Goal: Transaction & Acquisition: Purchase product/service

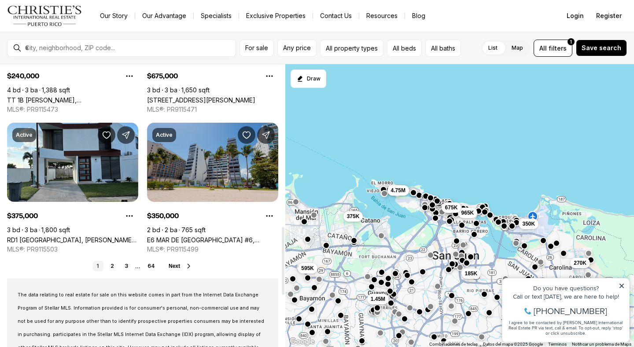
scroll to position [748, 0]
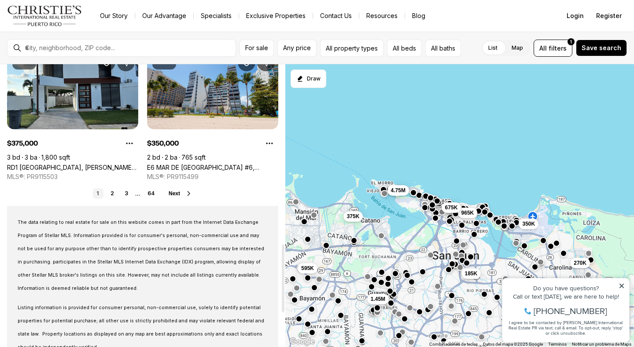
click at [176, 191] on span "Next" at bounding box center [174, 194] width 11 height 6
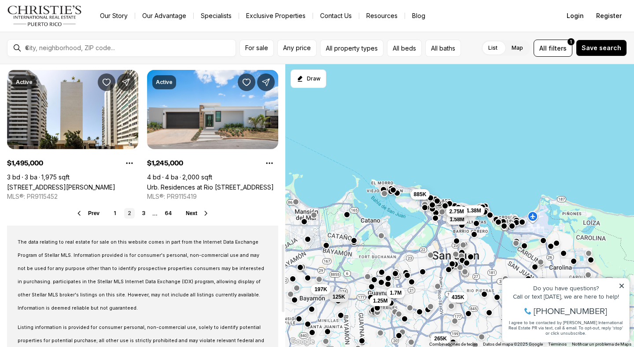
scroll to position [748, 0]
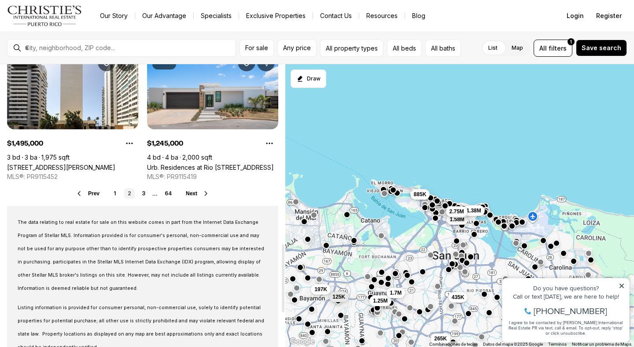
click at [191, 190] on div "Prev 1 2 3 ... 64 Next" at bounding box center [142, 193] width 271 height 11
click at [303, 48] on span "Any price" at bounding box center [297, 47] width 28 height 7
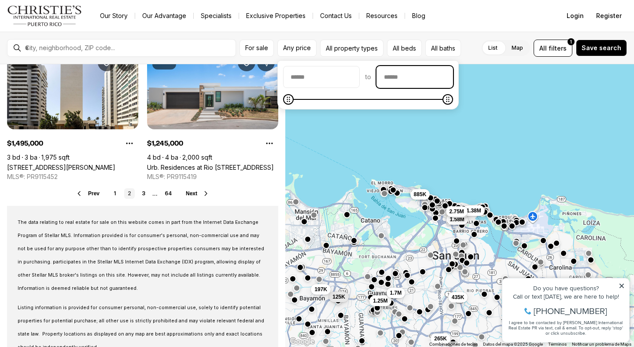
click at [392, 76] on input "priceMax" at bounding box center [415, 76] width 76 height 21
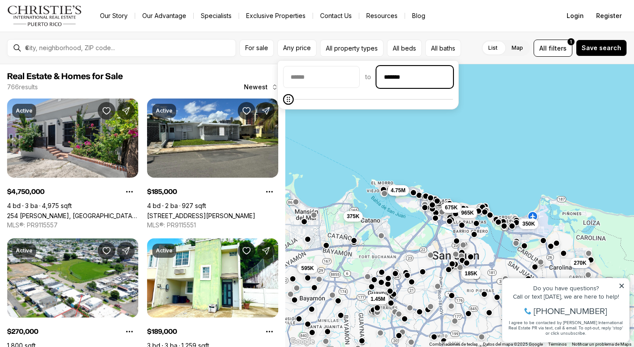
type input "********"
click at [601, 49] on span "Save search" at bounding box center [602, 47] width 40 height 7
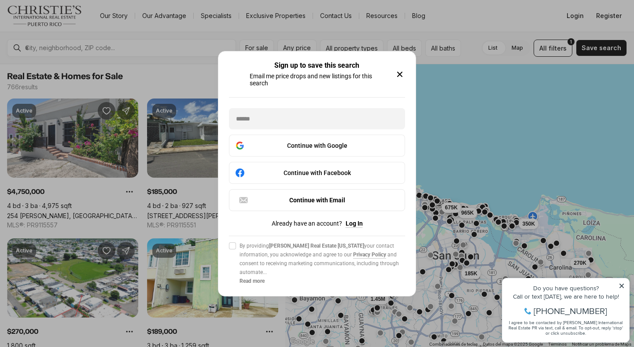
click at [400, 74] on icon "button" at bounding box center [400, 74] width 4 height 4
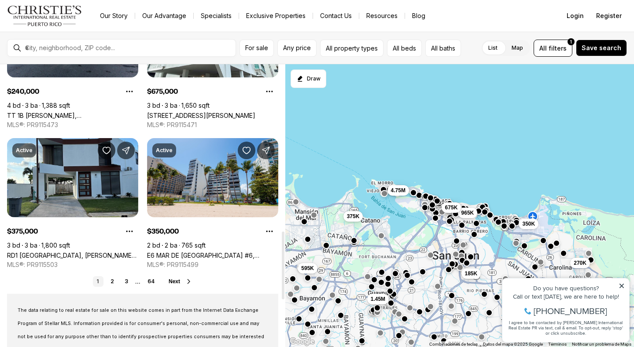
scroll to position [748, 0]
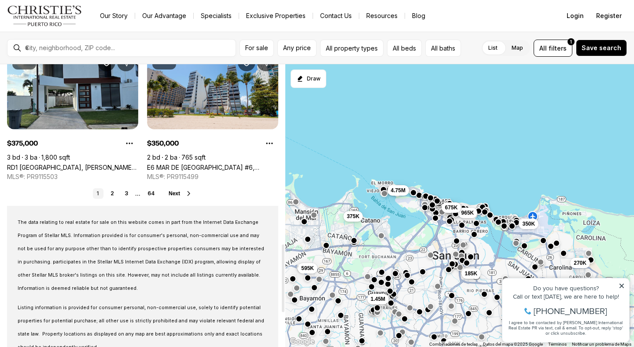
click at [177, 189] on div "1 2 3 ... 64 Next" at bounding box center [142, 193] width 271 height 11
click at [121, 195] on link "3" at bounding box center [126, 193] width 11 height 11
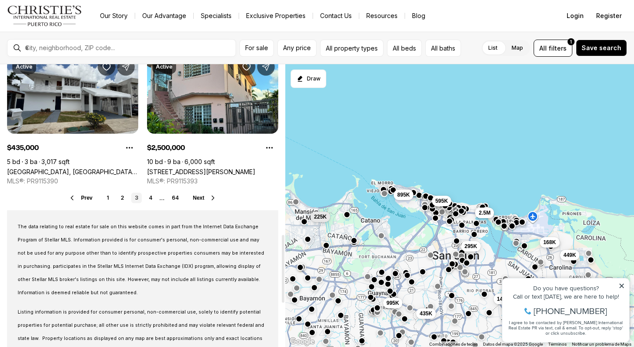
scroll to position [748, 0]
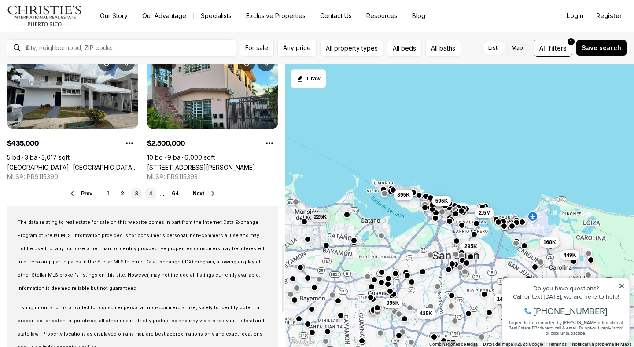
click at [148, 194] on link "4" at bounding box center [150, 193] width 11 height 11
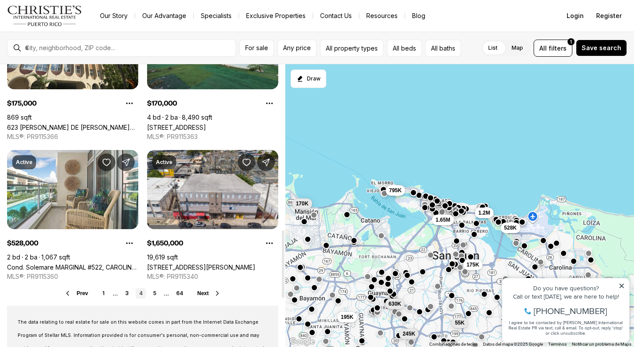
scroll to position [704, 0]
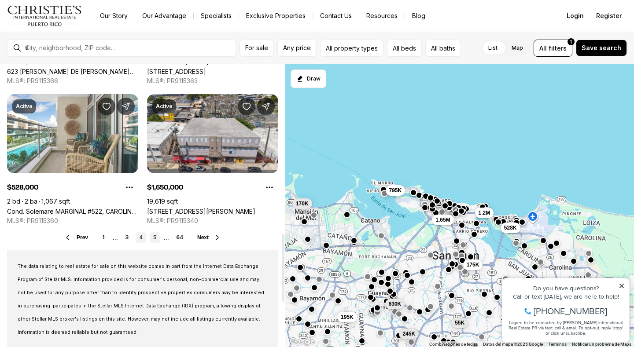
click at [156, 236] on link "5" at bounding box center [155, 237] width 11 height 11
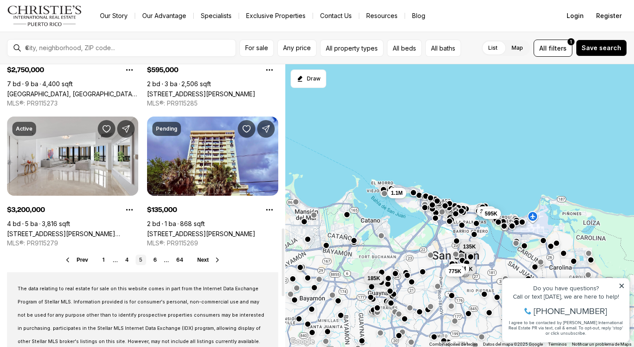
scroll to position [704, 0]
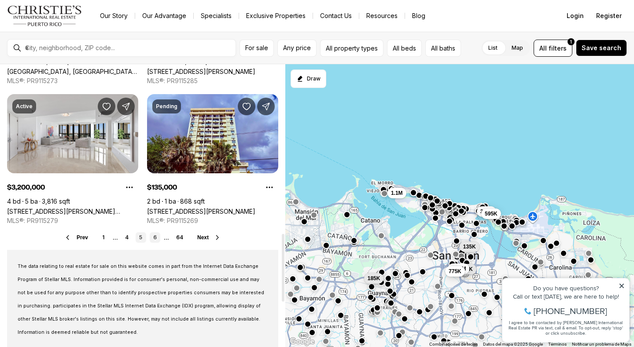
click at [156, 235] on link "6" at bounding box center [155, 237] width 11 height 11
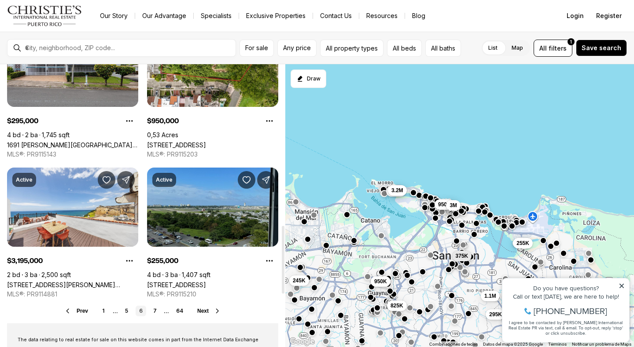
scroll to position [704, 0]
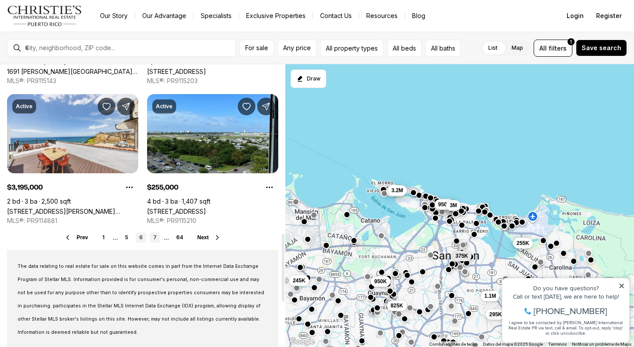
click at [156, 239] on link "7" at bounding box center [155, 237] width 11 height 11
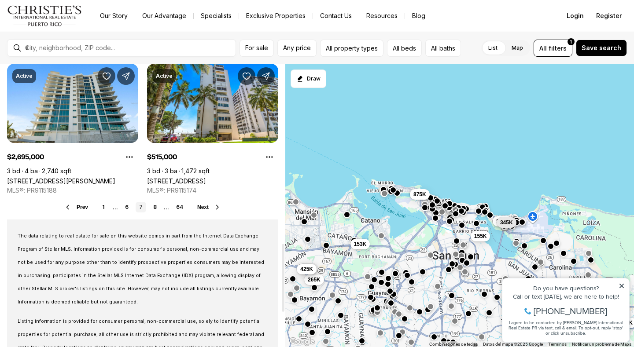
scroll to position [748, 0]
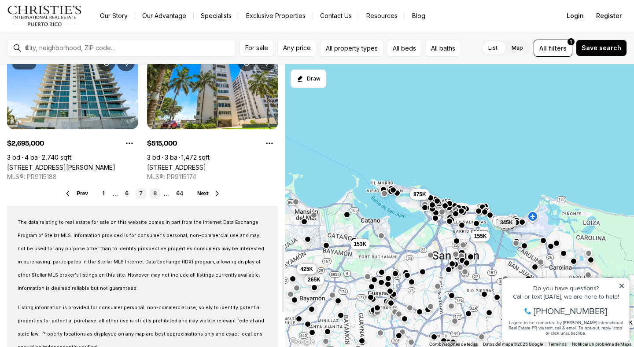
click at [154, 195] on link "8" at bounding box center [155, 193] width 11 height 11
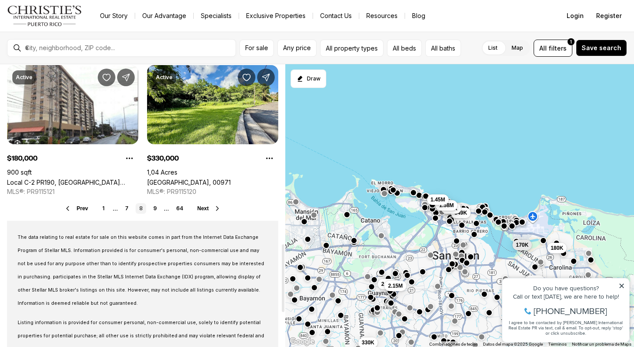
scroll to position [748, 0]
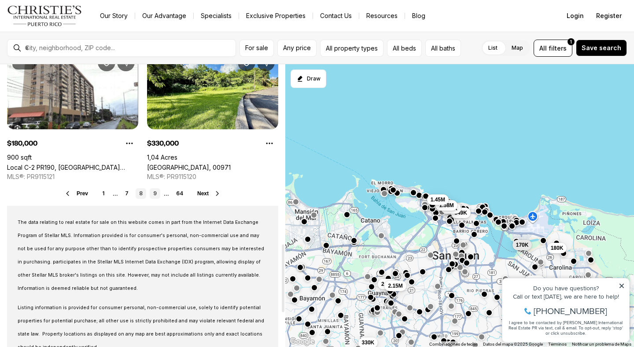
click at [155, 193] on link "9" at bounding box center [155, 193] width 11 height 11
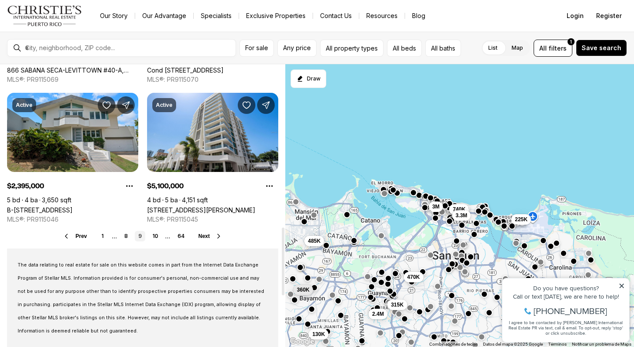
scroll to position [670, 0]
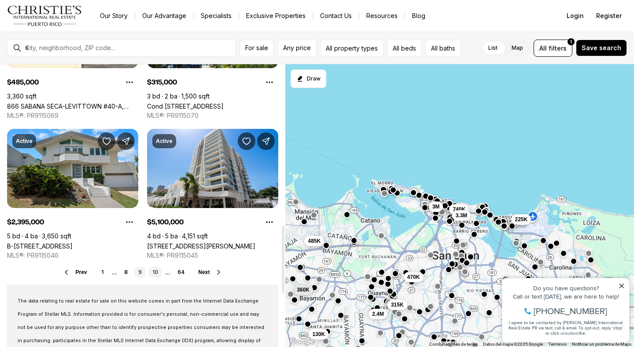
click at [158, 269] on link "10" at bounding box center [155, 272] width 13 height 11
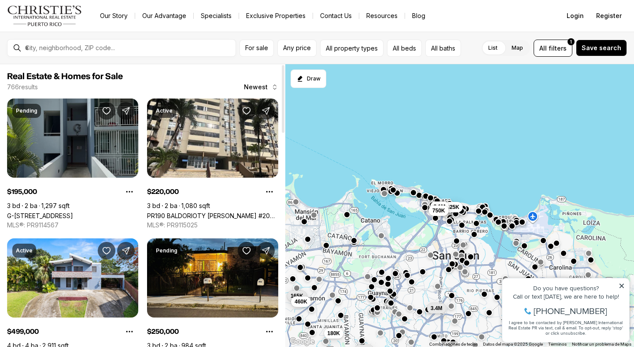
click at [46, 212] on link "G-[STREET_ADDRESS]" at bounding box center [40, 215] width 66 height 7
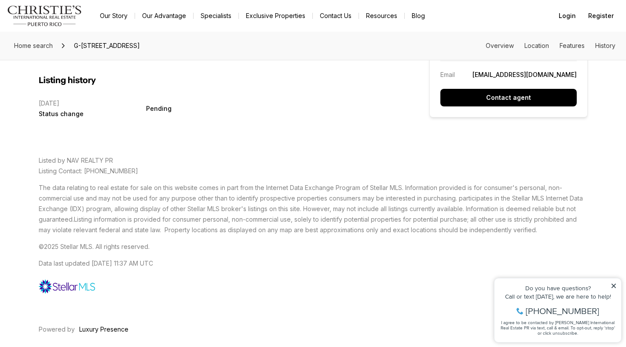
scroll to position [1922, 0]
